Goal: Task Accomplishment & Management: Use online tool/utility

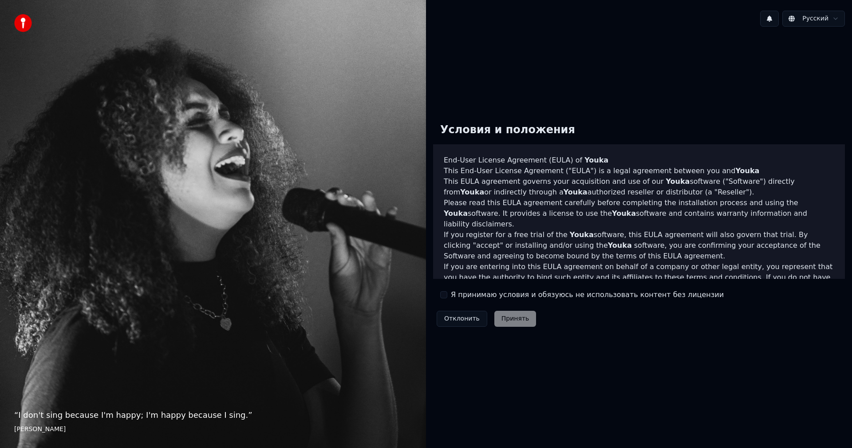
click at [481, 291] on label "Я принимаю условия и обязуюсь не использовать контент без лицензии" at bounding box center [587, 294] width 273 height 11
click at [447, 291] on button "Я принимаю условия и обязуюсь не использовать контент без лицензии" at bounding box center [443, 294] width 7 height 7
click at [503, 323] on button "Принять" at bounding box center [515, 318] width 42 height 16
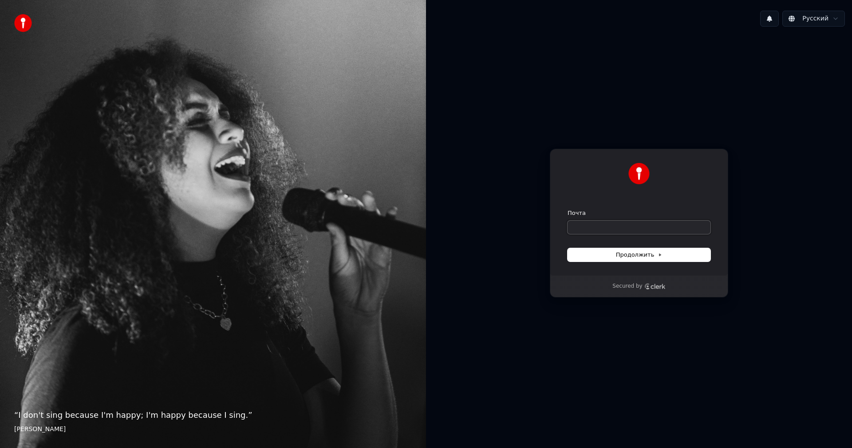
click at [594, 223] on input "Почта" at bounding box center [638, 226] width 143 height 13
click at [577, 227] on input "Почта" at bounding box center [638, 226] width 143 height 13
paste input "**********"
click at [603, 252] on button "Продолжить" at bounding box center [638, 254] width 143 height 13
type input "**********"
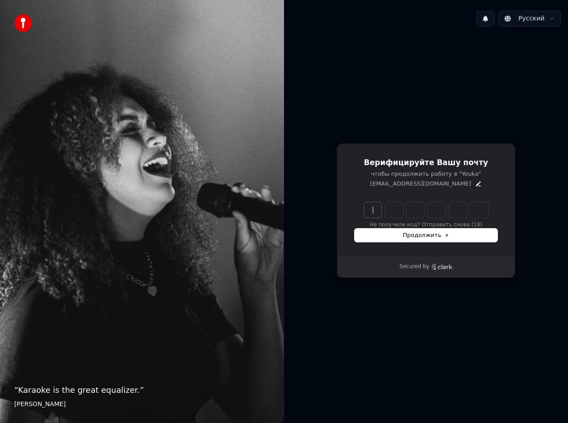
click at [372, 208] on input "Enter verification code" at bounding box center [435, 210] width 142 height 16
paste input "******"
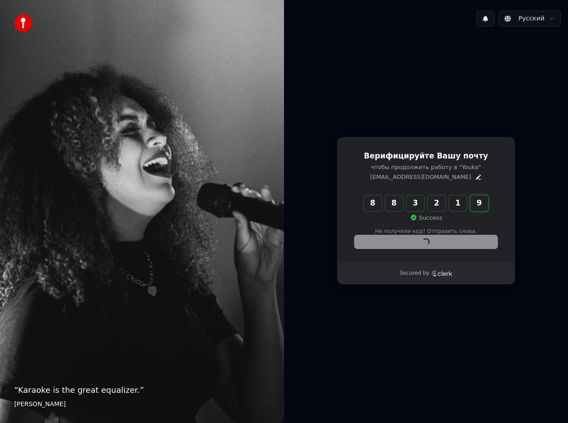
type input "******"
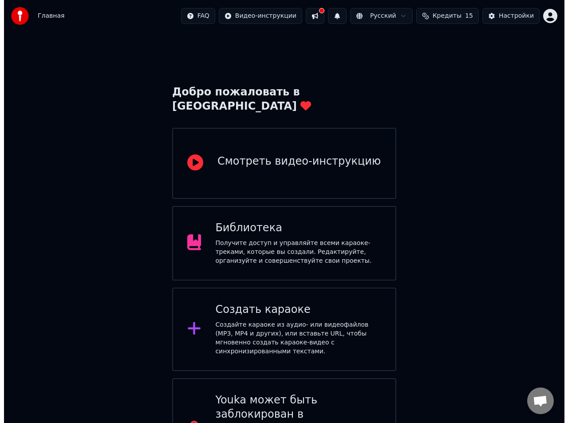
scroll to position [12, 0]
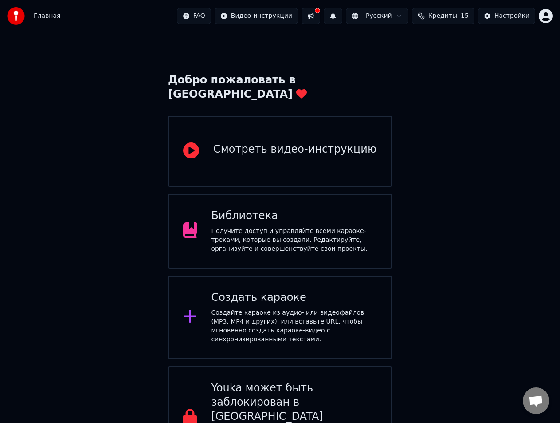
click at [292, 308] on div "Создайте караоке из аудио- или видеофайлов (MP3, MP4 и других), или вставьте UR…" at bounding box center [294, 325] width 166 height 35
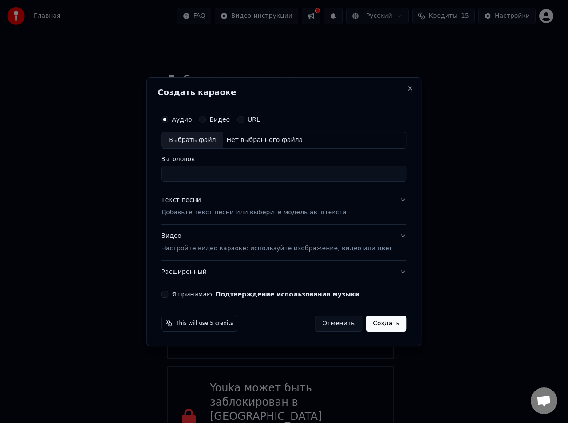
click at [207, 143] on div "Выбрать файл" at bounding box center [191, 140] width 61 height 16
click at [268, 144] on div "Нет выбранного файла" at bounding box center [264, 140] width 83 height 9
type input "**********"
click at [237, 200] on div "Текст песни Добавьте текст песни или выберите модель автотекста" at bounding box center [253, 206] width 185 height 21
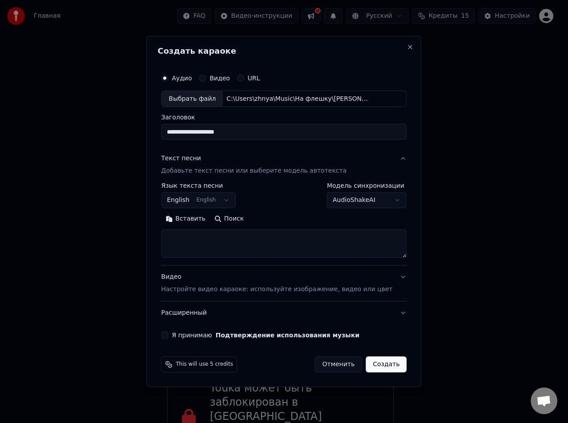
click at [259, 255] on textarea at bounding box center [283, 244] width 245 height 28
paste textarea "**********"
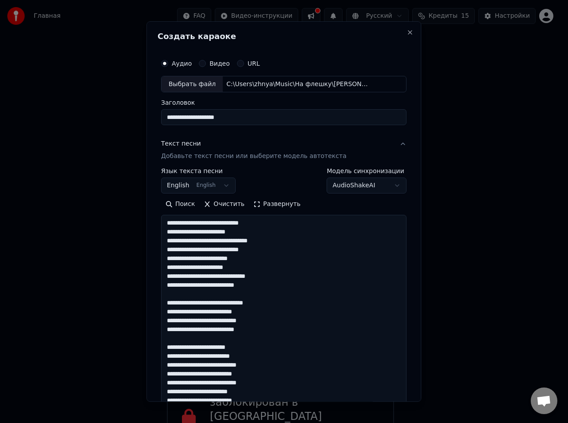
scroll to position [339, 0]
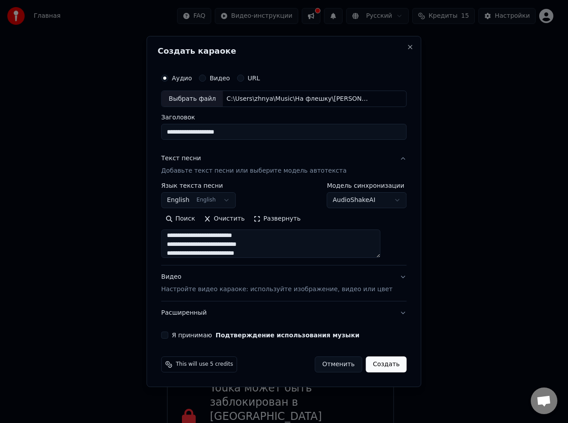
type textarea "**********"
click at [205, 334] on label "Я принимаю Подтверждение использования музыки" at bounding box center [266, 335] width 188 height 6
click at [168, 334] on button "Я принимаю Подтверждение использования музыки" at bounding box center [164, 334] width 7 height 7
click at [244, 279] on div "Видео Настройте видео караоке: используйте изображение, видео или цвет" at bounding box center [276, 283] width 231 height 21
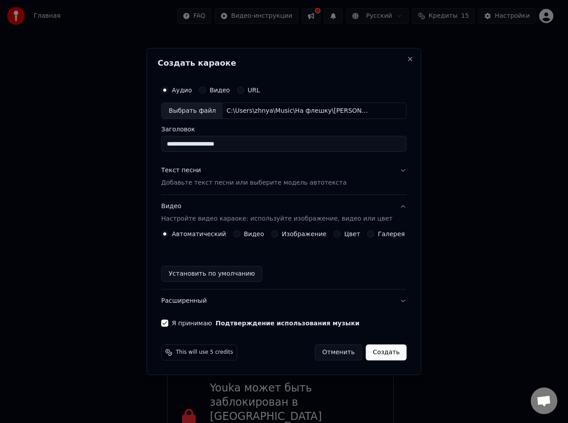
click at [294, 233] on label "Изображение" at bounding box center [304, 234] width 45 height 6
click at [278, 233] on button "Изображение" at bounding box center [274, 233] width 7 height 7
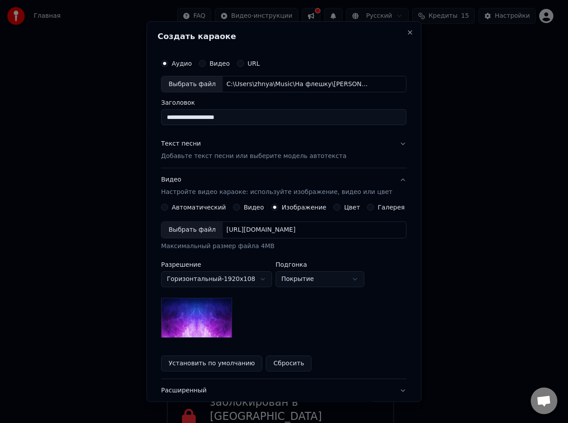
click at [272, 232] on div "[URL][DOMAIN_NAME]" at bounding box center [261, 230] width 76 height 9
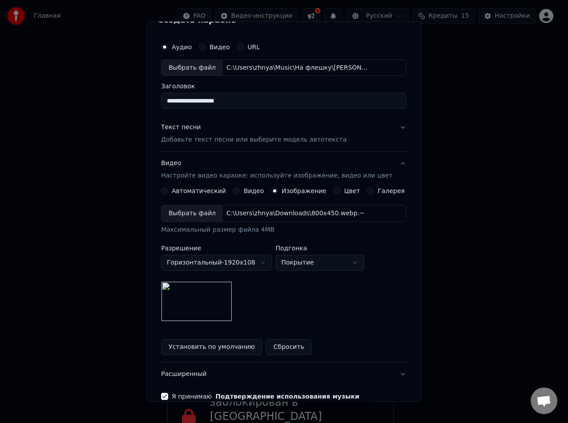
scroll to position [63, 0]
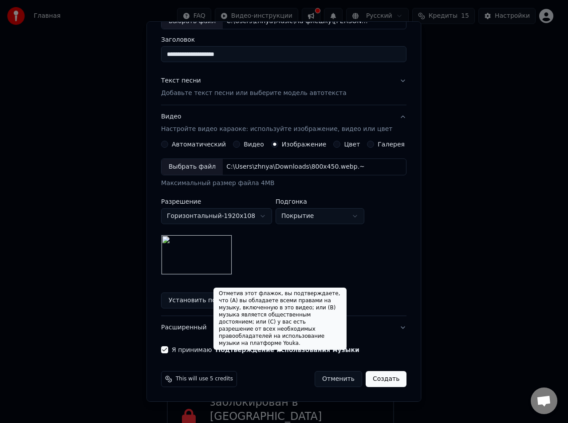
click at [201, 352] on label "Я принимаю Подтверждение использования музыки" at bounding box center [266, 350] width 188 height 6
click at [168, 352] on button "Я принимаю Подтверждение использования музыки" at bounding box center [164, 349] width 7 height 7
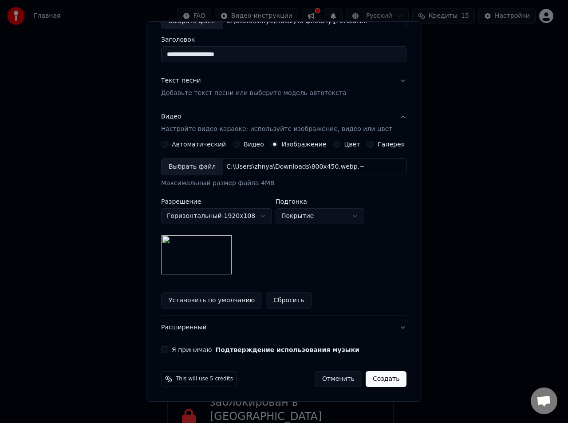
click at [205, 352] on label "Я принимаю Подтверждение использования музыки" at bounding box center [266, 350] width 188 height 6
click at [168, 352] on button "Я принимаю Подтверждение использования музыки" at bounding box center [164, 349] width 7 height 7
click at [386, 385] on button "Создать" at bounding box center [386, 379] width 41 height 16
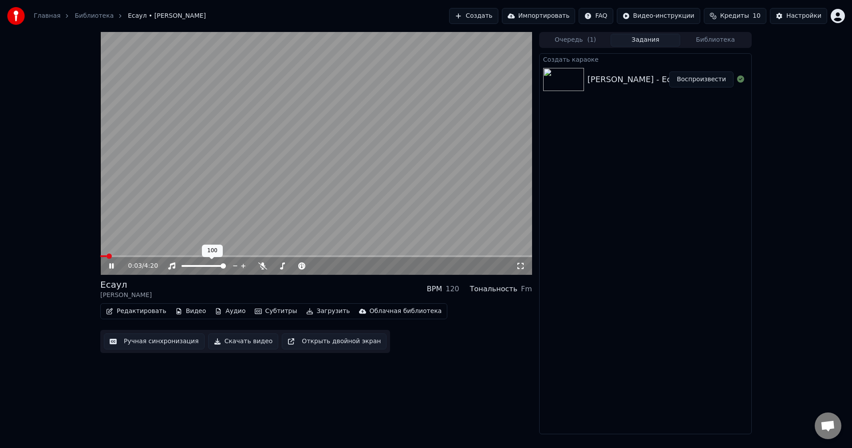
drag, startPoint x: 200, startPoint y: 269, endPoint x: 196, endPoint y: 266, distance: 4.7
click at [196, 268] on div at bounding box center [211, 265] width 71 height 9
click at [186, 267] on span at bounding box center [183, 266] width 4 height 2
drag, startPoint x: 290, startPoint y: 264, endPoint x: 304, endPoint y: 267, distance: 13.9
click at [303, 267] on div at bounding box center [302, 265] width 71 height 9
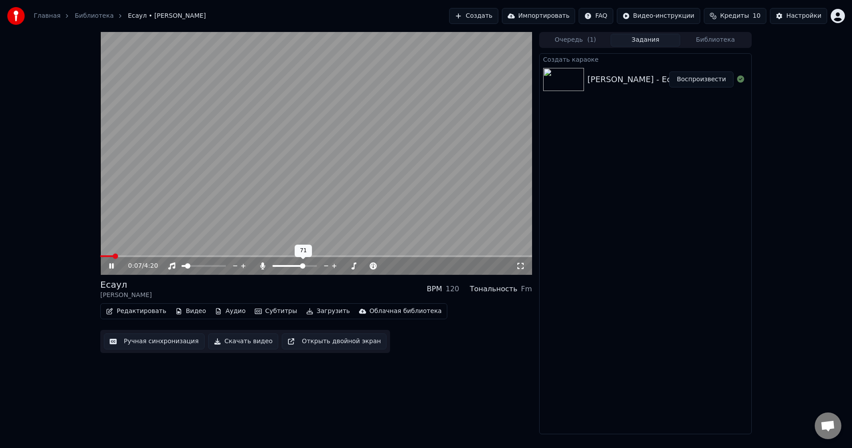
click at [304, 267] on span at bounding box center [294, 266] width 44 height 2
click at [284, 263] on span at bounding box center [286, 265] width 5 height 5
click at [129, 255] on span at bounding box center [316, 256] width 432 height 2
click at [147, 255] on video at bounding box center [316, 153] width 432 height 243
click at [150, 248] on video at bounding box center [316, 153] width 432 height 243
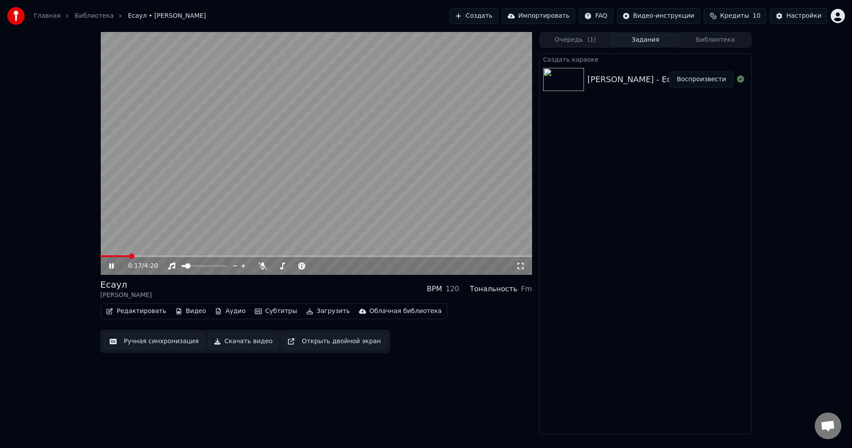
click at [147, 256] on span at bounding box center [316, 256] width 432 height 2
click at [159, 256] on span at bounding box center [316, 256] width 432 height 2
click at [307, 165] on video at bounding box center [316, 153] width 432 height 243
click at [311, 163] on video at bounding box center [316, 153] width 432 height 243
click at [314, 267] on span at bounding box center [294, 266] width 44 height 2
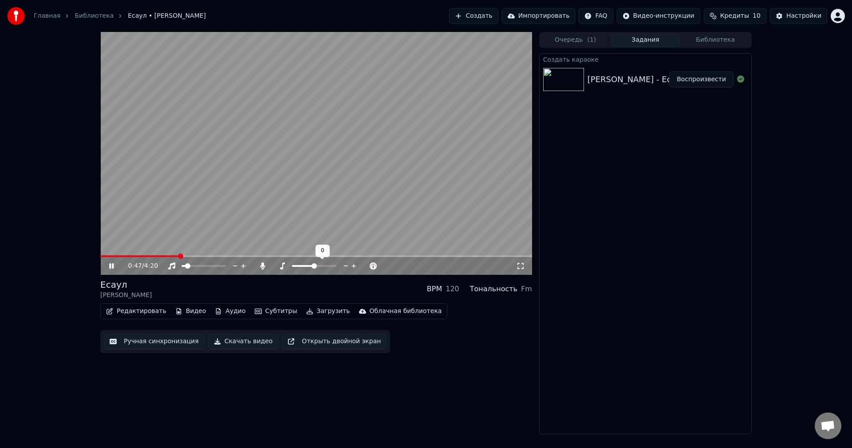
click at [314, 266] on span at bounding box center [313, 265] width 5 height 5
click at [226, 267] on span at bounding box center [222, 265] width 5 height 5
drag, startPoint x: 298, startPoint y: 267, endPoint x: 326, endPoint y: 268, distance: 28.0
click at [326, 268] on div at bounding box center [302, 265] width 71 height 9
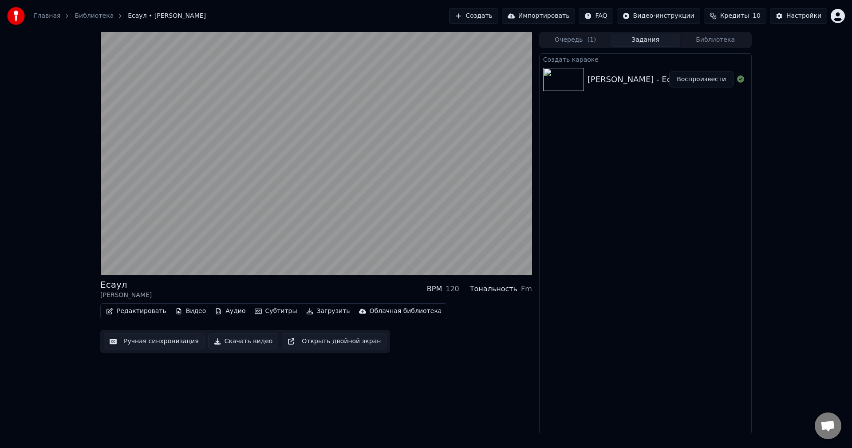
click at [365, 334] on button "Открыть двойной экран" at bounding box center [334, 341] width 105 height 16
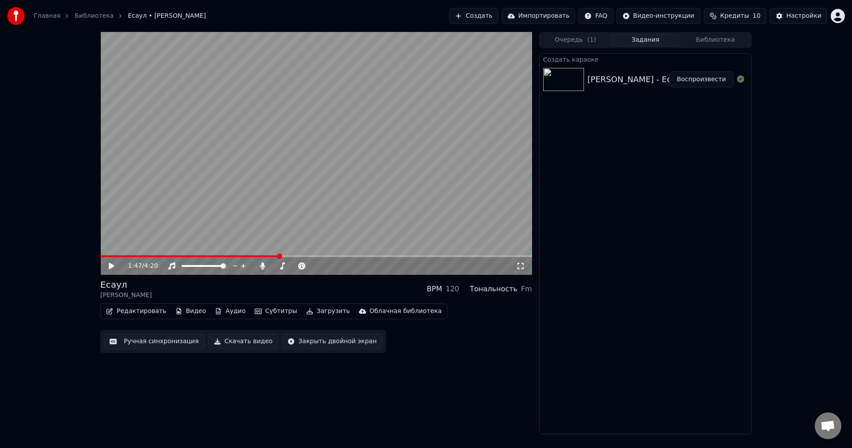
click at [428, 353] on div "1:47 / 4:20 Есаул [PERSON_NAME] BPM 120 Тональность Fm Редактировать Видео Ауди…" at bounding box center [316, 233] width 432 height 402
click at [260, 176] on video at bounding box center [316, 153] width 432 height 243
drag, startPoint x: 213, startPoint y: 267, endPoint x: 160, endPoint y: 266, distance: 53.7
click at [159, 266] on div "2:01 / 4:20" at bounding box center [322, 265] width 388 height 9
click at [181, 265] on span at bounding box center [181, 266] width 0 height 2
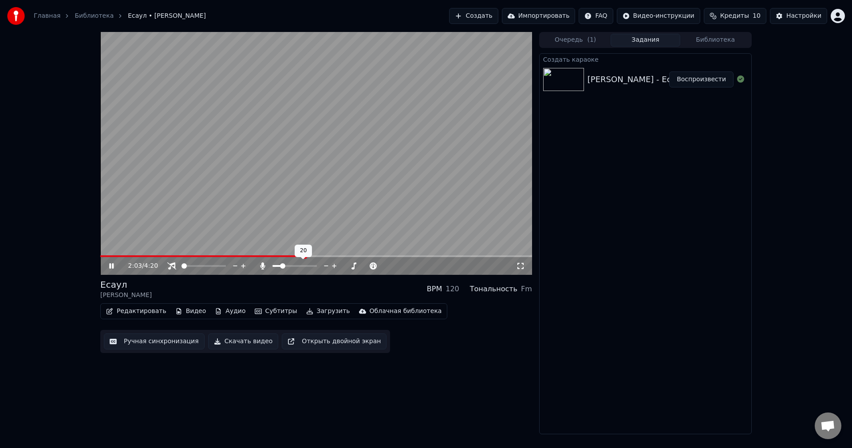
drag, startPoint x: 324, startPoint y: 271, endPoint x: 332, endPoint y: 272, distance: 8.5
drag, startPoint x: 297, startPoint y: 268, endPoint x: 301, endPoint y: 265, distance: 4.7
click at [301, 265] on div at bounding box center [302, 265] width 71 height 9
drag, startPoint x: 296, startPoint y: 264, endPoint x: 317, endPoint y: 265, distance: 20.9
click at [317, 265] on div at bounding box center [302, 265] width 71 height 9
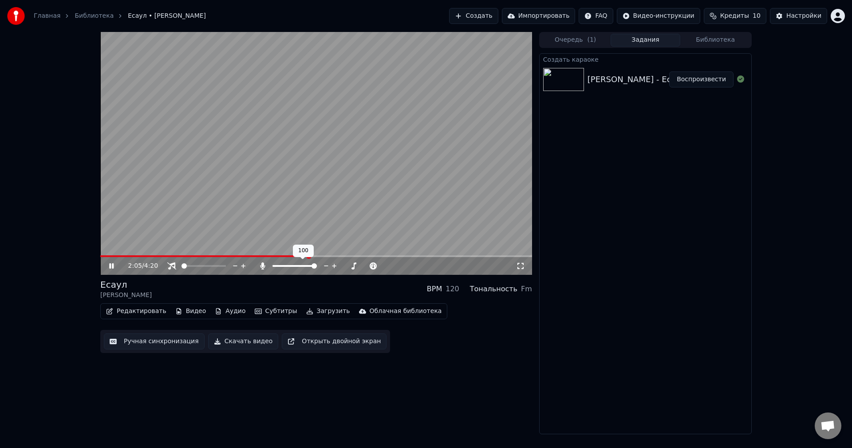
click at [317, 267] on span at bounding box center [294, 266] width 44 height 2
click at [295, 267] on span at bounding box center [283, 266] width 23 height 2
click at [226, 267] on span at bounding box center [203, 266] width 44 height 2
drag, startPoint x: 317, startPoint y: 269, endPoint x: 291, endPoint y: 265, distance: 25.6
click at [314, 267] on span at bounding box center [303, 266] width 22 height 2
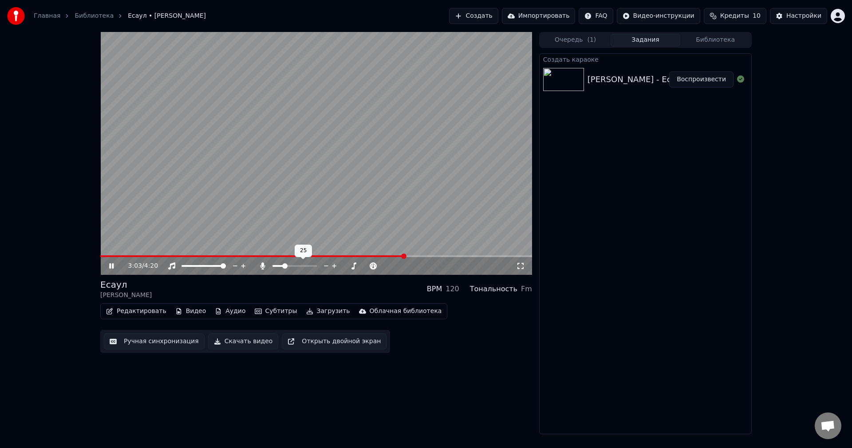
click at [283, 268] on span at bounding box center [284, 265] width 5 height 5
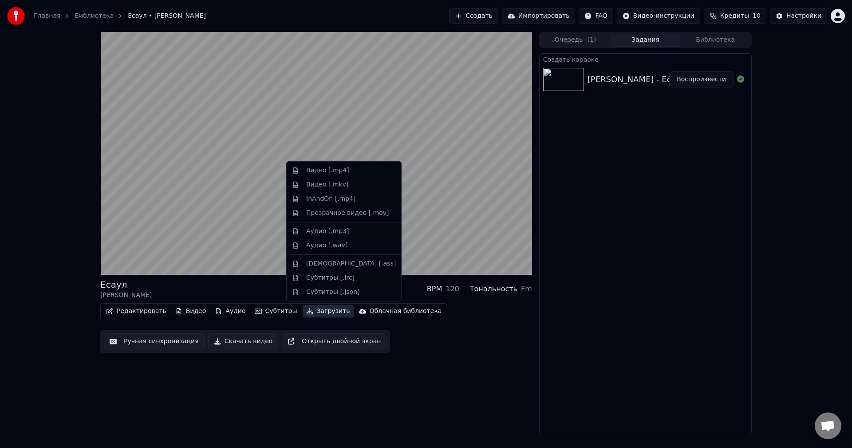
click at [304, 307] on button "Загрузить" at bounding box center [328, 311] width 51 height 12
click at [336, 195] on div "InAndOn [.mp4]" at bounding box center [331, 198] width 50 height 9
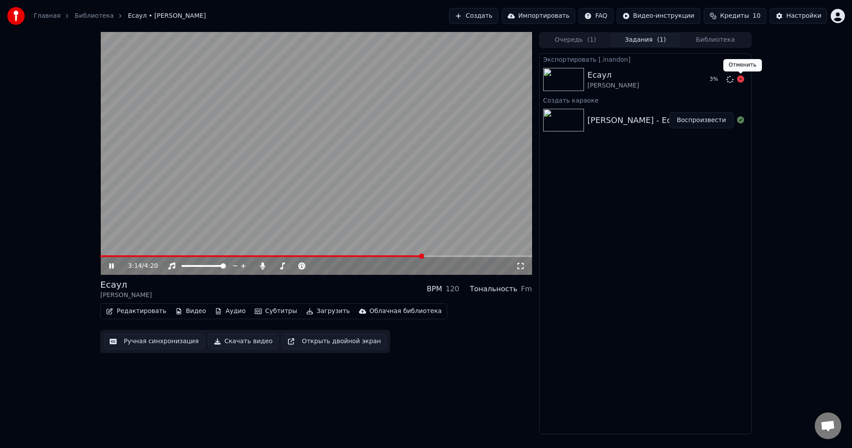
click at [567, 77] on icon at bounding box center [740, 78] width 7 height 7
click at [309, 308] on button "Загрузить" at bounding box center [328, 311] width 51 height 12
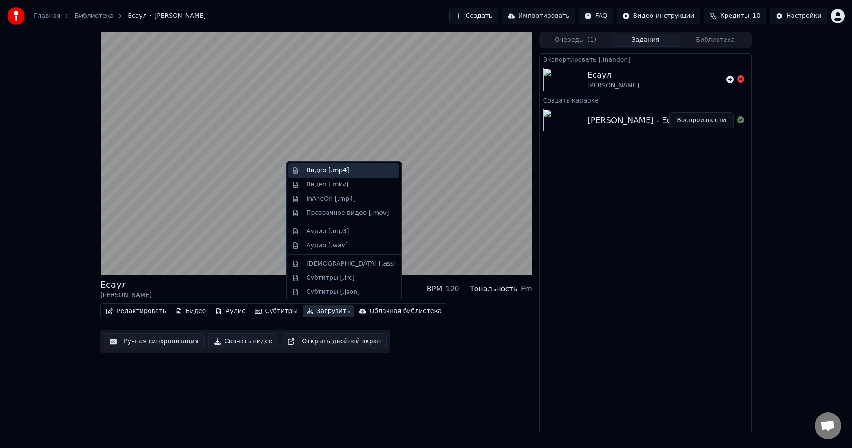
click at [327, 170] on div "Видео [.mp4]" at bounding box center [327, 170] width 43 height 9
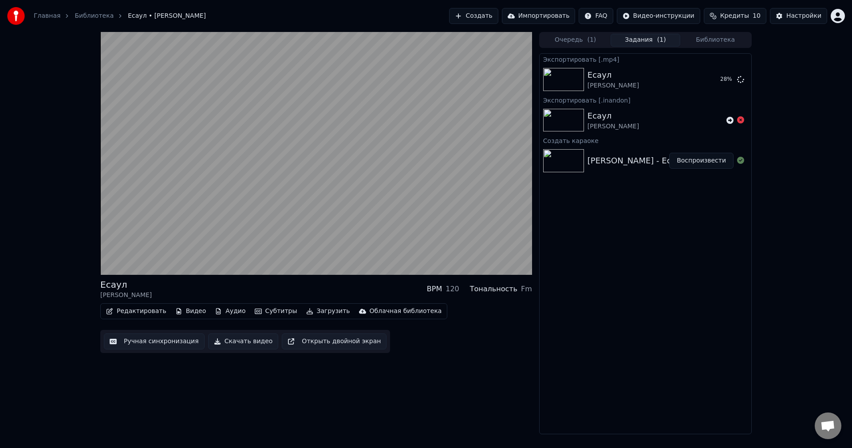
click at [93, 342] on div "Есаул [PERSON_NAME] BPM 120 Тональность Fm Редактировать Видео Аудио Субтитры З…" at bounding box center [425, 233] width 665 height 402
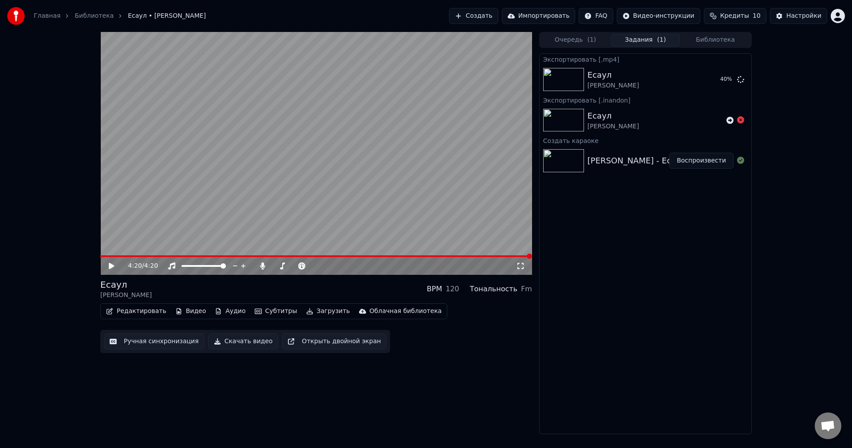
click at [567, 43] on button "Очередь ( 1 )" at bounding box center [575, 40] width 70 height 13
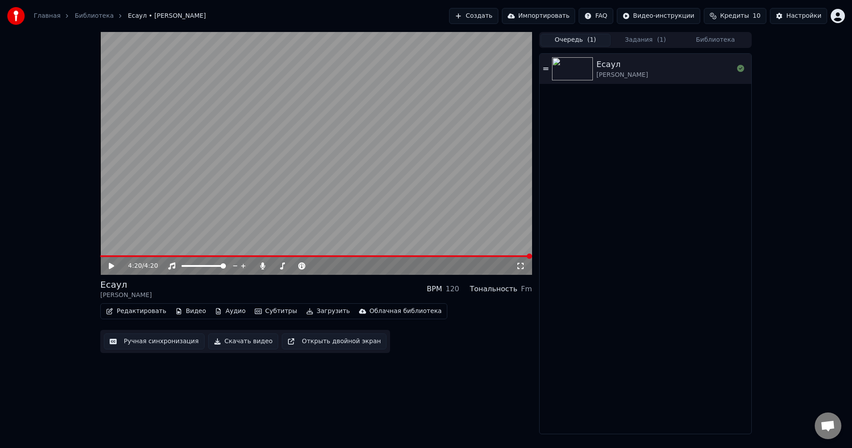
click at [567, 39] on button "Задания ( 1 )" at bounding box center [645, 40] width 70 height 13
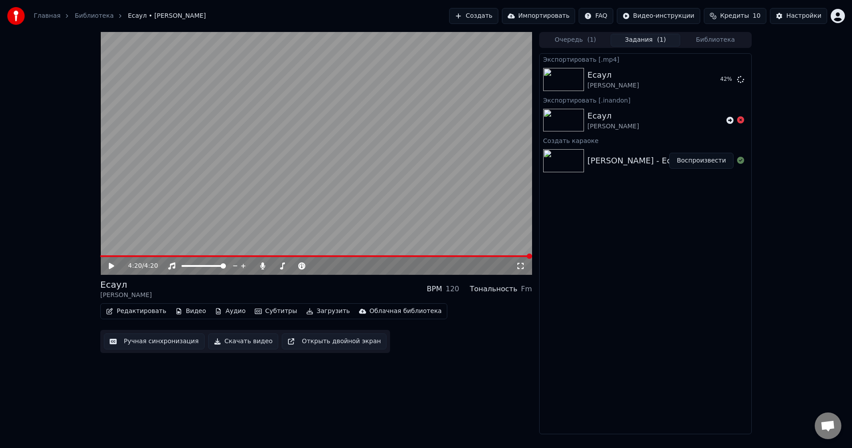
click at [498, 17] on button "Создать" at bounding box center [473, 16] width 49 height 16
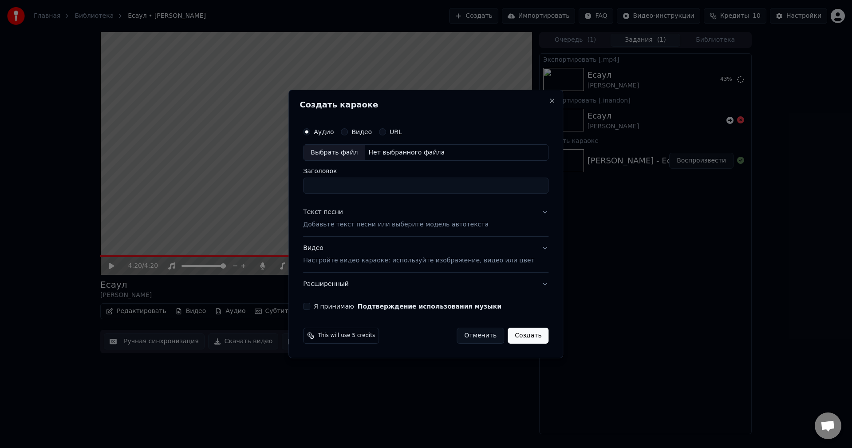
click at [385, 153] on div "Нет выбранного файла" at bounding box center [406, 152] width 83 height 9
type input "**********"
click at [354, 212] on div "Текст песни Добавьте текст песни или выберите модель автотекста" at bounding box center [395, 218] width 185 height 21
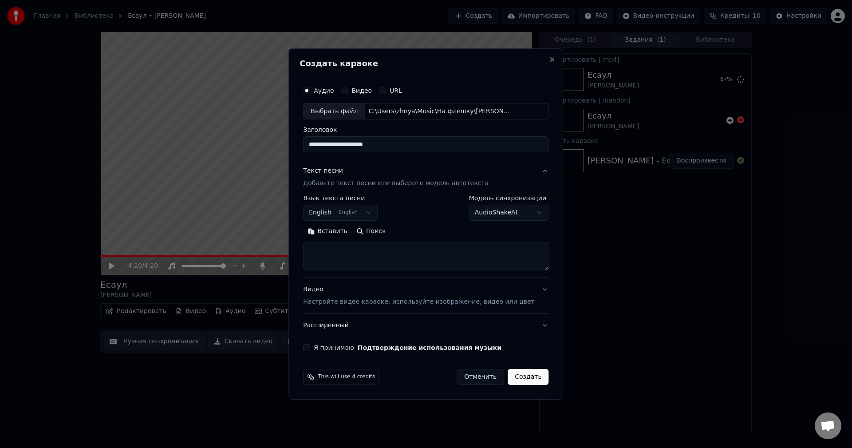
click at [442, 249] on textarea at bounding box center [425, 256] width 245 height 28
click at [362, 202] on div "**********" at bounding box center [340, 208] width 75 height 26
click at [364, 212] on button "English English" at bounding box center [340, 213] width 75 height 16
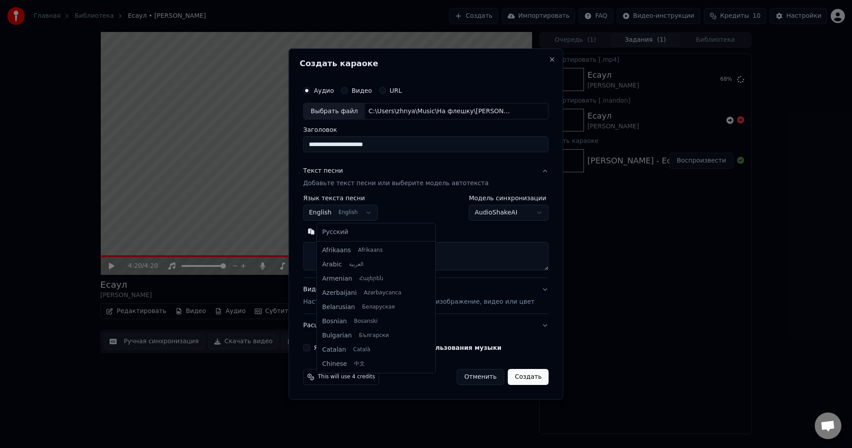
scroll to position [71, 0]
select select "**"
drag, startPoint x: 347, startPoint y: 225, endPoint x: 347, endPoint y: 232, distance: 7.1
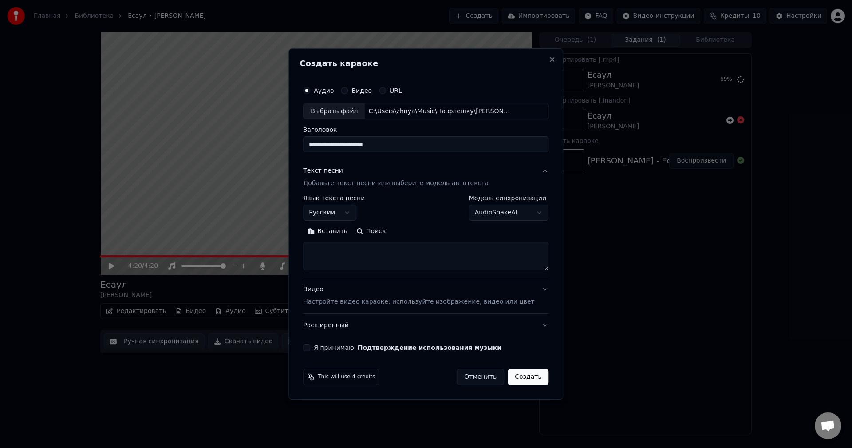
click at [366, 262] on textarea at bounding box center [425, 256] width 245 height 28
paste textarea "**********"
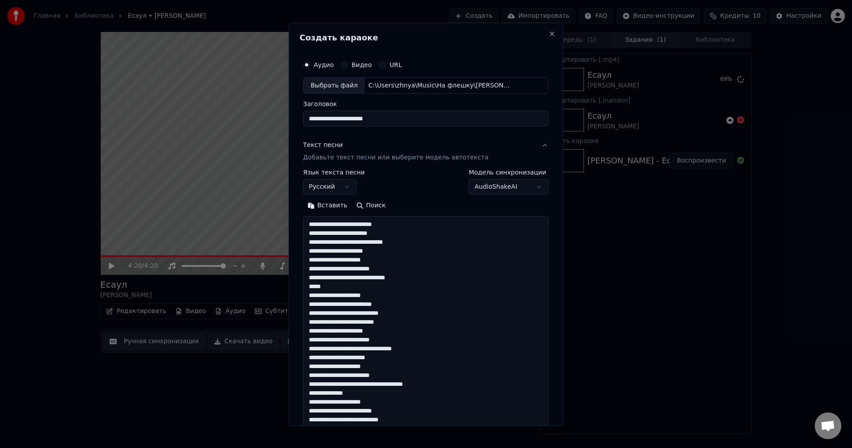
scroll to position [277, 0]
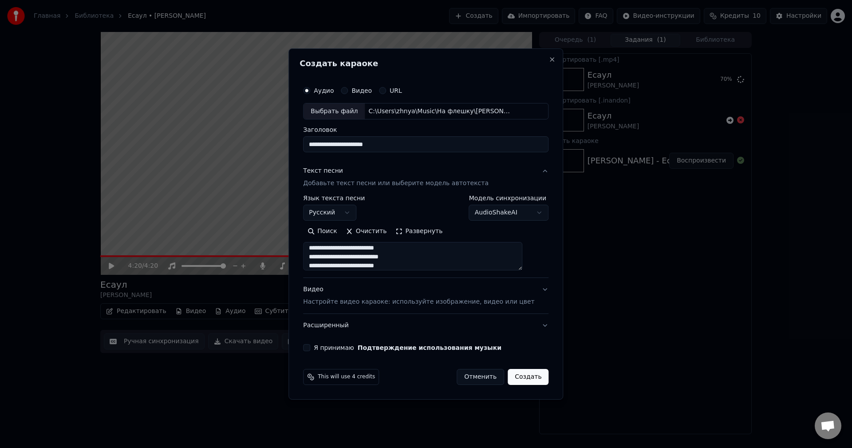
type textarea "**********"
click at [409, 289] on div "Видео Настройте видео караоке: используйте изображение, видео или цвет" at bounding box center [418, 295] width 231 height 21
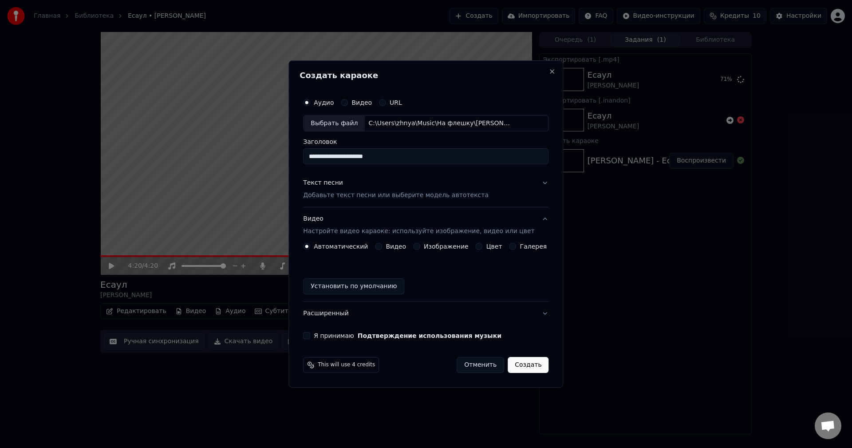
click at [435, 255] on div "Автоматический Видео Изображение Цвет Галерея Установить по умолчанию" at bounding box center [425, 268] width 245 height 51
click at [445, 239] on button "Видео Настройте видео караоке: используйте изображение, видео или цвет" at bounding box center [425, 225] width 245 height 35
click at [442, 236] on div "Видео Настройте видео караоке: используйте изображение, видео или цвет" at bounding box center [418, 225] width 231 height 21
click at [441, 249] on label "Изображение" at bounding box center [446, 246] width 45 height 6
click at [420, 250] on button "Изображение" at bounding box center [416, 246] width 7 height 7
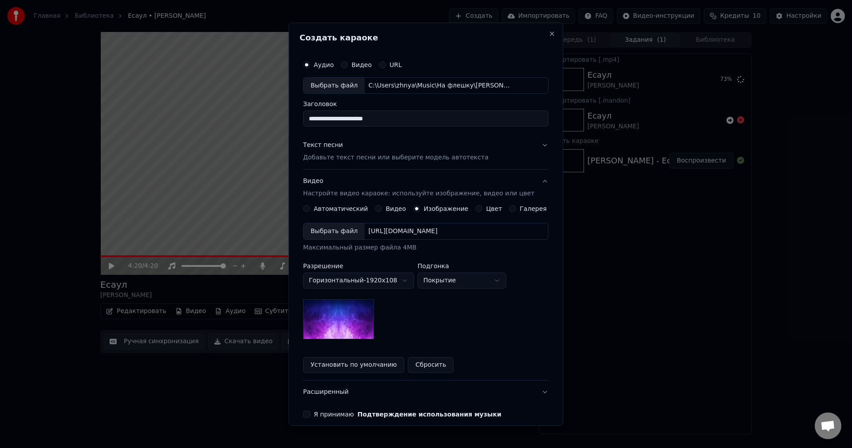
type button "image"
click at [419, 232] on div "[URL][DOMAIN_NAME]" at bounding box center [403, 231] width 76 height 9
drag, startPoint x: 389, startPoint y: 233, endPoint x: 503, endPoint y: 248, distance: 115.4
click at [502, 248] on div "Выбрать файл [URL][DOMAIN_NAME] Максимальный размер файла 4MB" at bounding box center [425, 237] width 245 height 29
click at [502, 249] on div "Максимальный размер файла 4MB" at bounding box center [425, 247] width 245 height 9
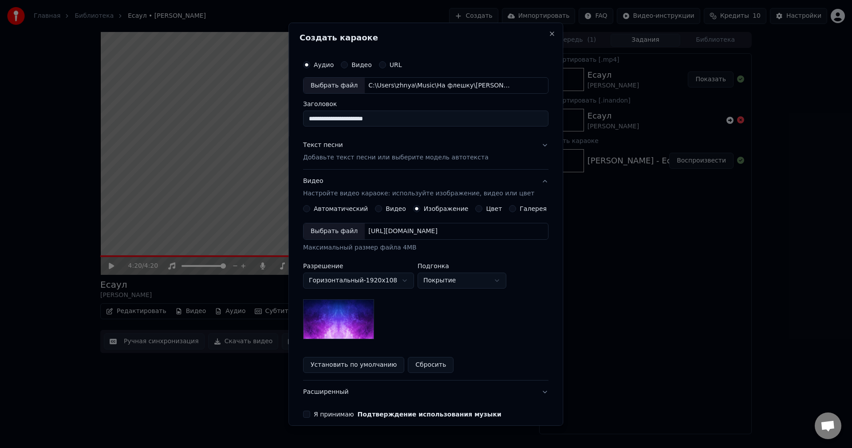
click at [343, 228] on div "Выбрать файл" at bounding box center [333, 231] width 61 height 16
click at [383, 232] on div "[URL][DOMAIN_NAME]" at bounding box center [403, 231] width 76 height 9
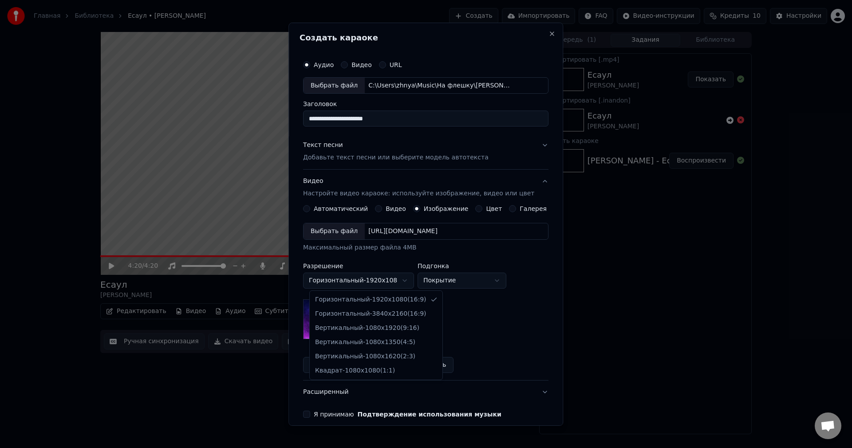
click at [373, 284] on body "Главная Библиотека Есаул • [PERSON_NAME] Создать Импортировать FAQ Видео-инстру…" at bounding box center [426, 224] width 852 height 448
drag, startPoint x: 379, startPoint y: 281, endPoint x: 416, endPoint y: 272, distance: 38.0
click at [379, 281] on body "Главная Библиотека Есаул • [PERSON_NAME] Создать Импортировать FAQ Видео-инстру…" at bounding box center [426, 224] width 852 height 448
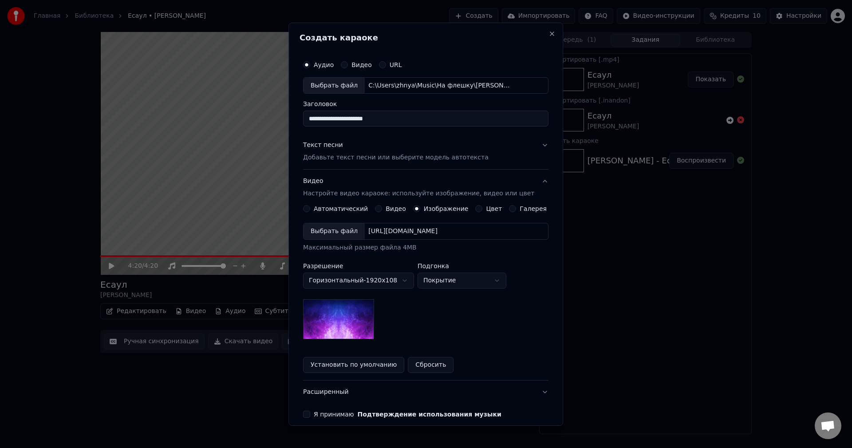
click at [437, 232] on div "[URL][DOMAIN_NAME]" at bounding box center [403, 231] width 76 height 9
click at [344, 227] on div "Выбрать файл" at bounding box center [333, 231] width 61 height 16
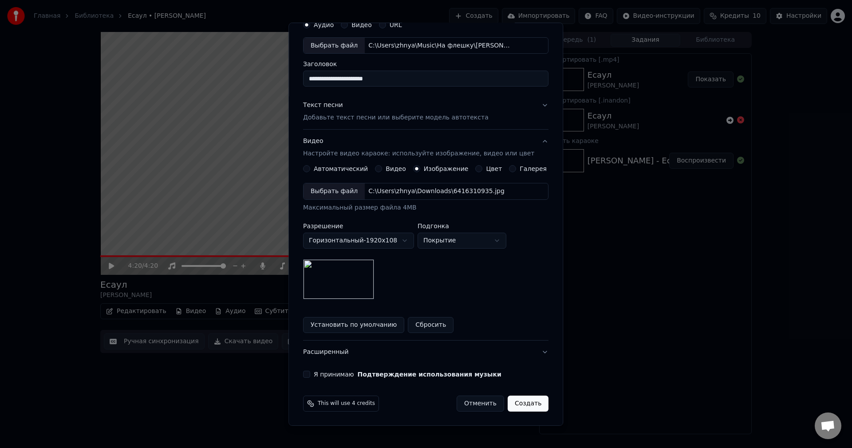
scroll to position [40, 0]
click at [334, 370] on label "Я принимаю Подтверждение использования музыки" at bounding box center [408, 373] width 188 height 6
click at [310, 370] on button "Я принимаю Подтверждение использования музыки" at bounding box center [306, 373] width 7 height 7
click at [512, 401] on button "Создать" at bounding box center [527, 403] width 41 height 16
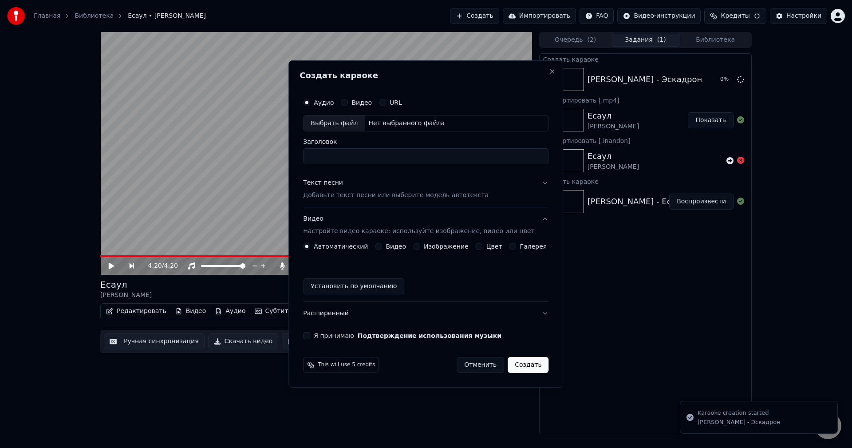
scroll to position [0, 0]
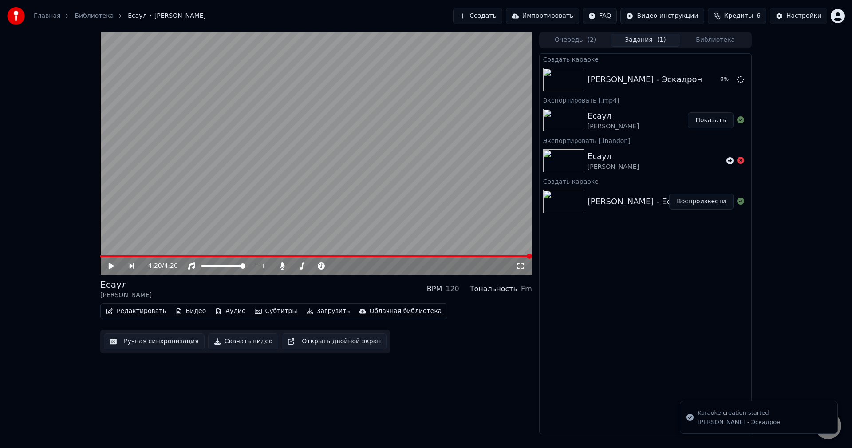
click at [567, 115] on button "Показать" at bounding box center [711, 120] width 46 height 16
click at [567, 76] on div "[PERSON_NAME] - Эскадрон" at bounding box center [644, 79] width 114 height 12
click at [567, 43] on button "Очередь ( 2 )" at bounding box center [575, 40] width 70 height 13
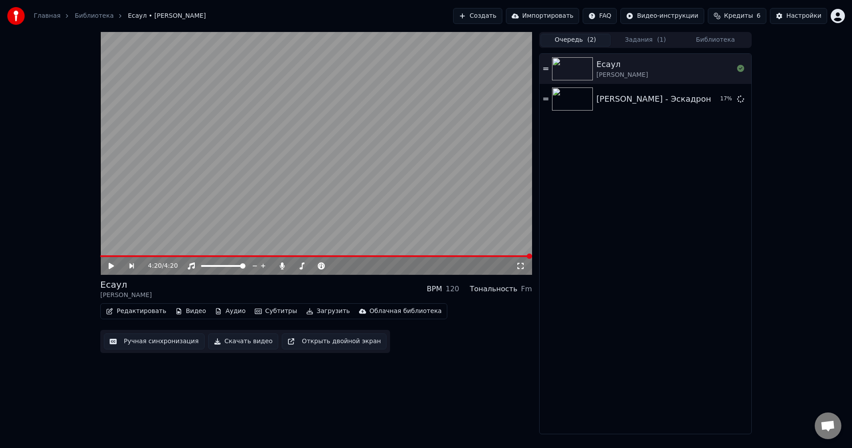
drag, startPoint x: 652, startPoint y: 41, endPoint x: 689, endPoint y: 45, distance: 37.5
click at [567, 41] on button "Задания ( 1 )" at bounding box center [645, 40] width 70 height 13
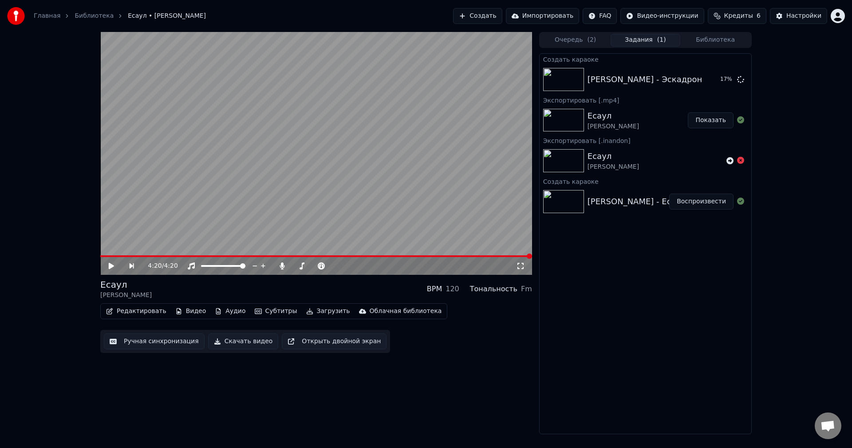
click at [567, 43] on button "Библиотека" at bounding box center [715, 40] width 70 height 13
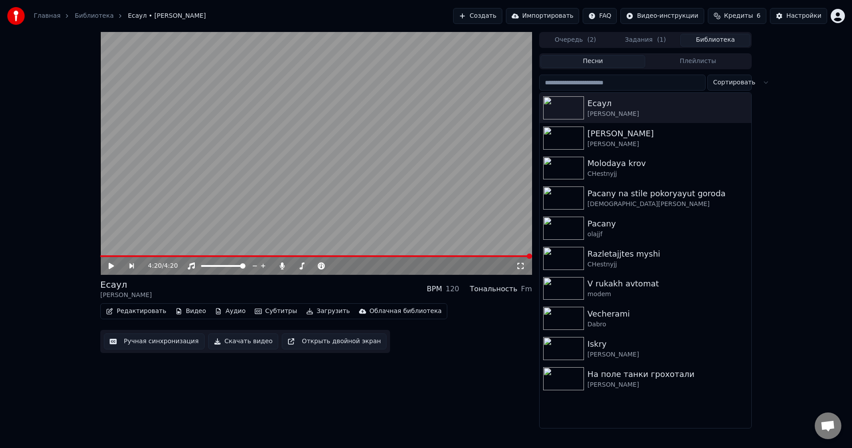
click at [567, 51] on div "Очередь ( 2 ) Задания ( 1 ) Библиотека Песни Плейлисты Сортировать Есаул [PERSO…" at bounding box center [645, 230] width 212 height 396
click at [567, 58] on button "Плейлисты" at bounding box center [697, 61] width 105 height 13
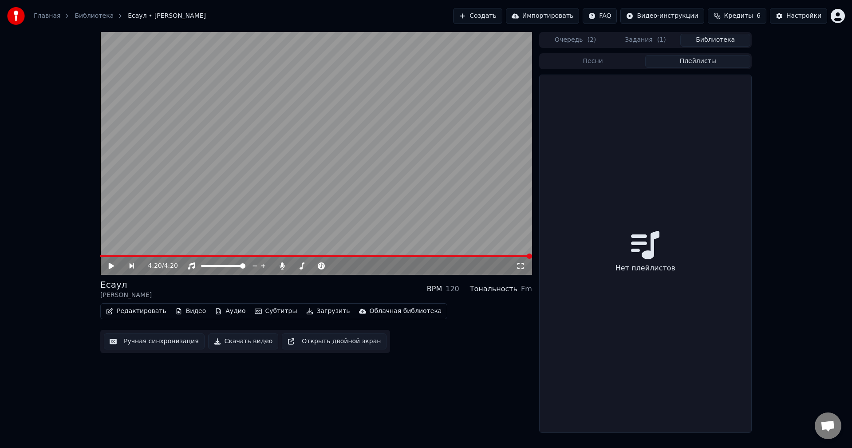
click at [567, 34] on button "Задания ( 1 )" at bounding box center [645, 40] width 70 height 13
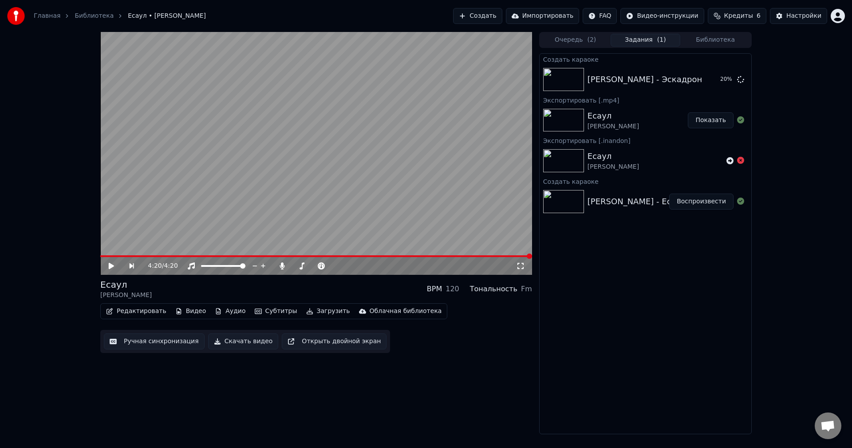
click at [502, 393] on div "4:20 / 4:20 Есаул [PERSON_NAME] BPM 120 Тональность Fm Редактировать Видео Ауди…" at bounding box center [316, 233] width 432 height 402
click at [567, 78] on button "Воспроизвести" at bounding box center [701, 79] width 64 height 16
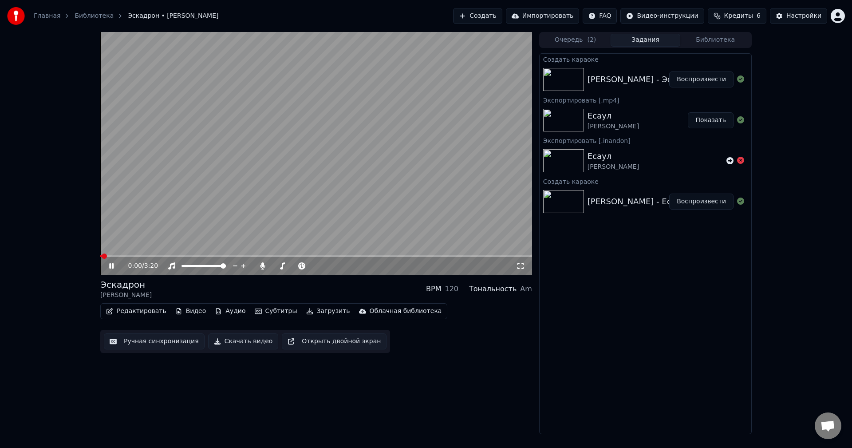
click at [140, 255] on video at bounding box center [316, 153] width 432 height 243
click at [153, 256] on span at bounding box center [316, 256] width 432 height 2
click at [175, 222] on video at bounding box center [316, 153] width 432 height 243
click at [272, 267] on span at bounding box center [274, 265] width 5 height 5
click at [181, 267] on span at bounding box center [183, 265] width 5 height 5
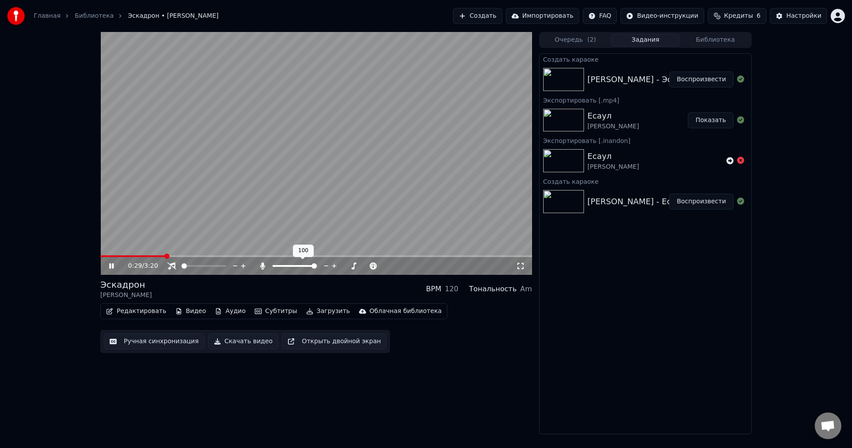
click at [317, 267] on span at bounding box center [294, 266] width 44 height 2
click at [272, 267] on span at bounding box center [294, 266] width 44 height 2
drag, startPoint x: 195, startPoint y: 269, endPoint x: 201, endPoint y: 265, distance: 7.2
click at [200, 266] on div at bounding box center [211, 265] width 71 height 9
drag, startPoint x: 202, startPoint y: 264, endPoint x: 249, endPoint y: 267, distance: 47.6
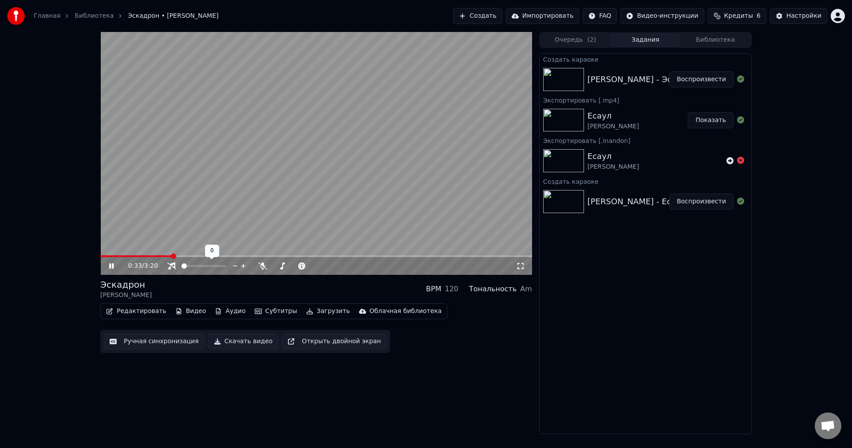
click at [250, 267] on div "0:33 / 3:20" at bounding box center [322, 265] width 388 height 9
drag, startPoint x: 208, startPoint y: 264, endPoint x: 245, endPoint y: 267, distance: 36.5
click at [245, 267] on div at bounding box center [211, 265] width 71 height 9
click at [226, 267] on span at bounding box center [203, 266] width 44 height 2
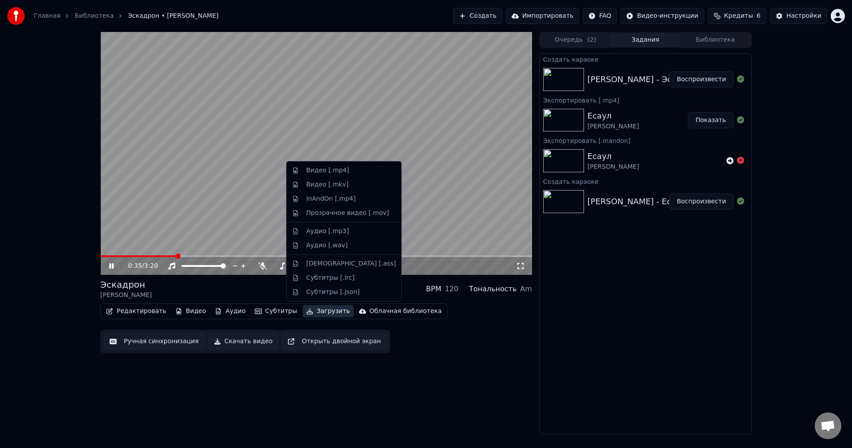
click at [306, 307] on button "Загрузить" at bounding box center [328, 311] width 51 height 12
click at [340, 170] on div "Видео [.mp4]" at bounding box center [327, 170] width 43 height 9
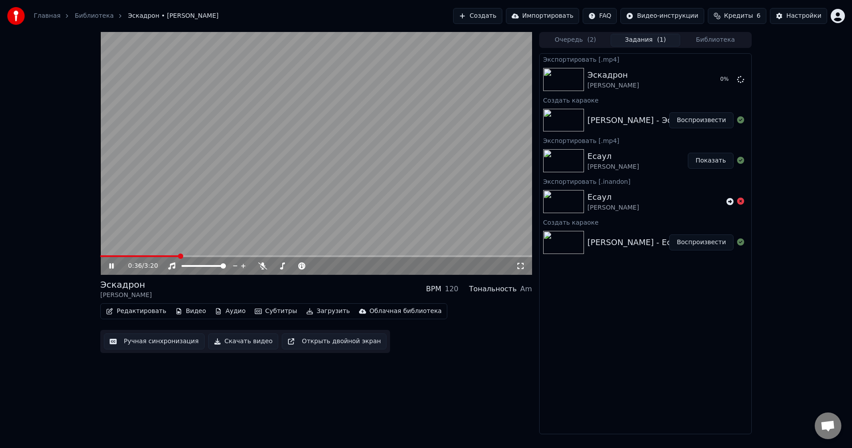
click at [346, 133] on video at bounding box center [316, 153] width 432 height 243
